Goal: Task Accomplishment & Management: Use online tool/utility

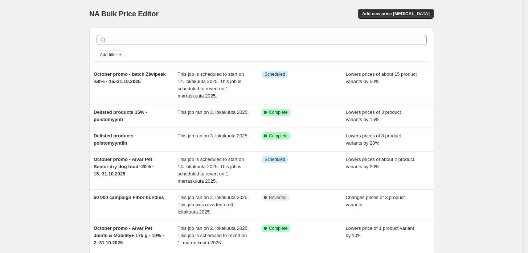
drag, startPoint x: 471, startPoint y: 80, endPoint x: 468, endPoint y: 77, distance: 3.9
click at [471, 79] on div "NA Bulk Price Editor. This page is ready NA Bulk Price Editor Add new price [ME…" at bounding box center [262, 223] width 524 height 447
click at [392, 16] on span "Add new price [MEDICAL_DATA]" at bounding box center [396, 14] width 68 height 6
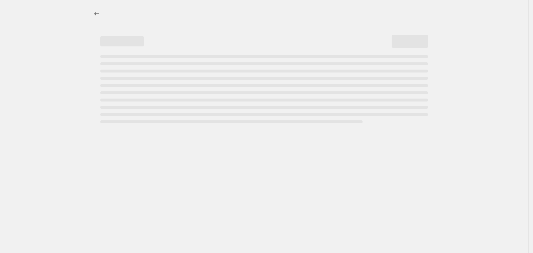
select select "percentage"
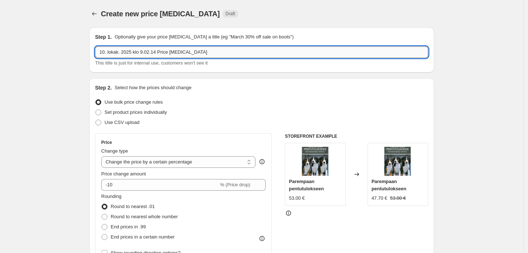
click at [186, 52] on input "10. lokak. 2025 klo 9.02.14 Price [MEDICAL_DATA]" at bounding box center [261, 52] width 333 height 12
paste input "JedX FFP3 Folder Type pään takaa kiinnitys 1 kpl"
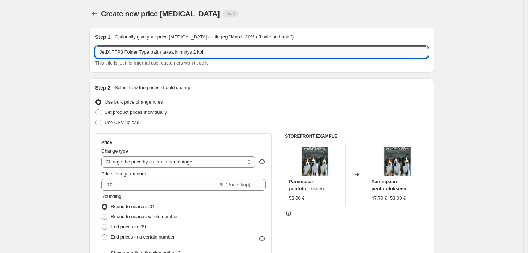
click at [216, 52] on input "JedX FFP3 Folder Type pään takaa kiinnitys 1 kpl" at bounding box center [261, 52] width 333 height 12
click at [225, 50] on input "JedX FFP3 Folder Type pään takaa kiinnitys 1 kpl - discounts increase" at bounding box center [261, 52] width 333 height 12
type input "JedX FFP3 Folder Type pään takaa kiinnitys 1 kpl - discount increase"
drag, startPoint x: 52, startPoint y: 80, endPoint x: 65, endPoint y: 87, distance: 14.5
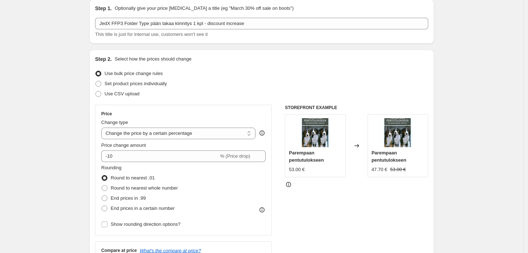
scroll to position [161, 0]
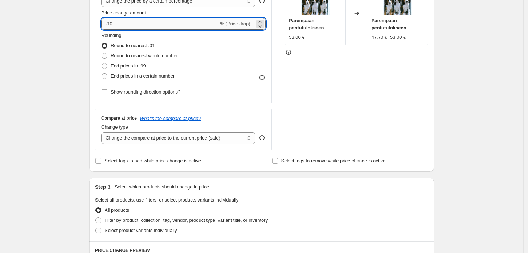
click at [151, 23] on input "-10" at bounding box center [159, 24] width 117 height 12
type input "-80"
click at [25, 102] on div "Create new price [MEDICAL_DATA]. This page is ready Create new price [MEDICAL_D…" at bounding box center [262, 203] width 524 height 728
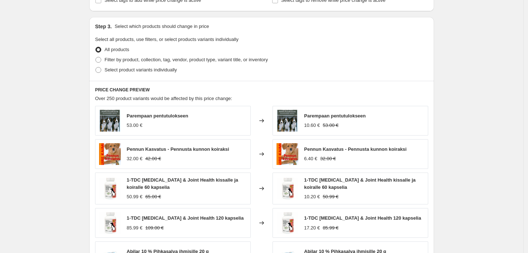
scroll to position [322, 0]
click at [159, 58] on span "Filter by product, collection, tag, vendor, product type, variant title, or inv…" at bounding box center [186, 59] width 163 height 5
click at [96, 57] on input "Filter by product, collection, tag, vendor, product type, variant title, or inv…" at bounding box center [96, 57] width 0 height 0
radio input "true"
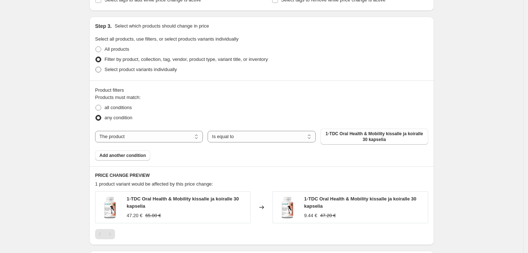
click at [142, 67] on span "Select product variants individually" at bounding box center [141, 69] width 72 height 5
click at [96, 67] on input "Select product variants individually" at bounding box center [96, 67] width 0 height 0
radio input "true"
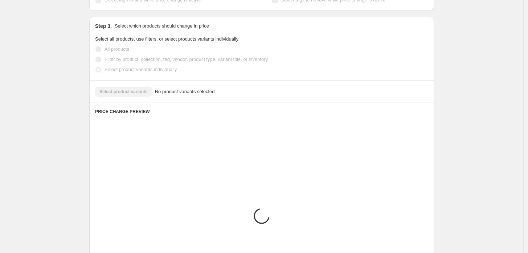
scroll to position [312, 0]
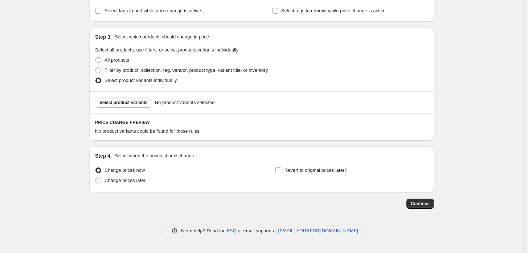
click at [130, 106] on button "Select product variants" at bounding box center [123, 103] width 57 height 10
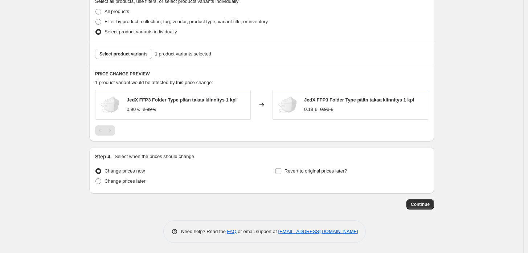
scroll to position [361, 0]
click at [420, 204] on span "Continue" at bounding box center [420, 204] width 19 height 6
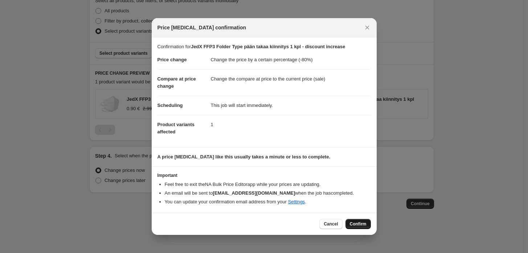
click at [363, 227] on span "Confirm" at bounding box center [358, 225] width 17 height 6
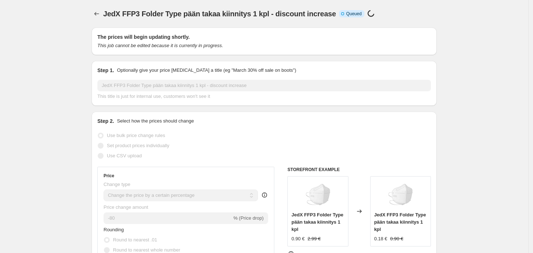
select select "percentage"
